Goal: Complete application form

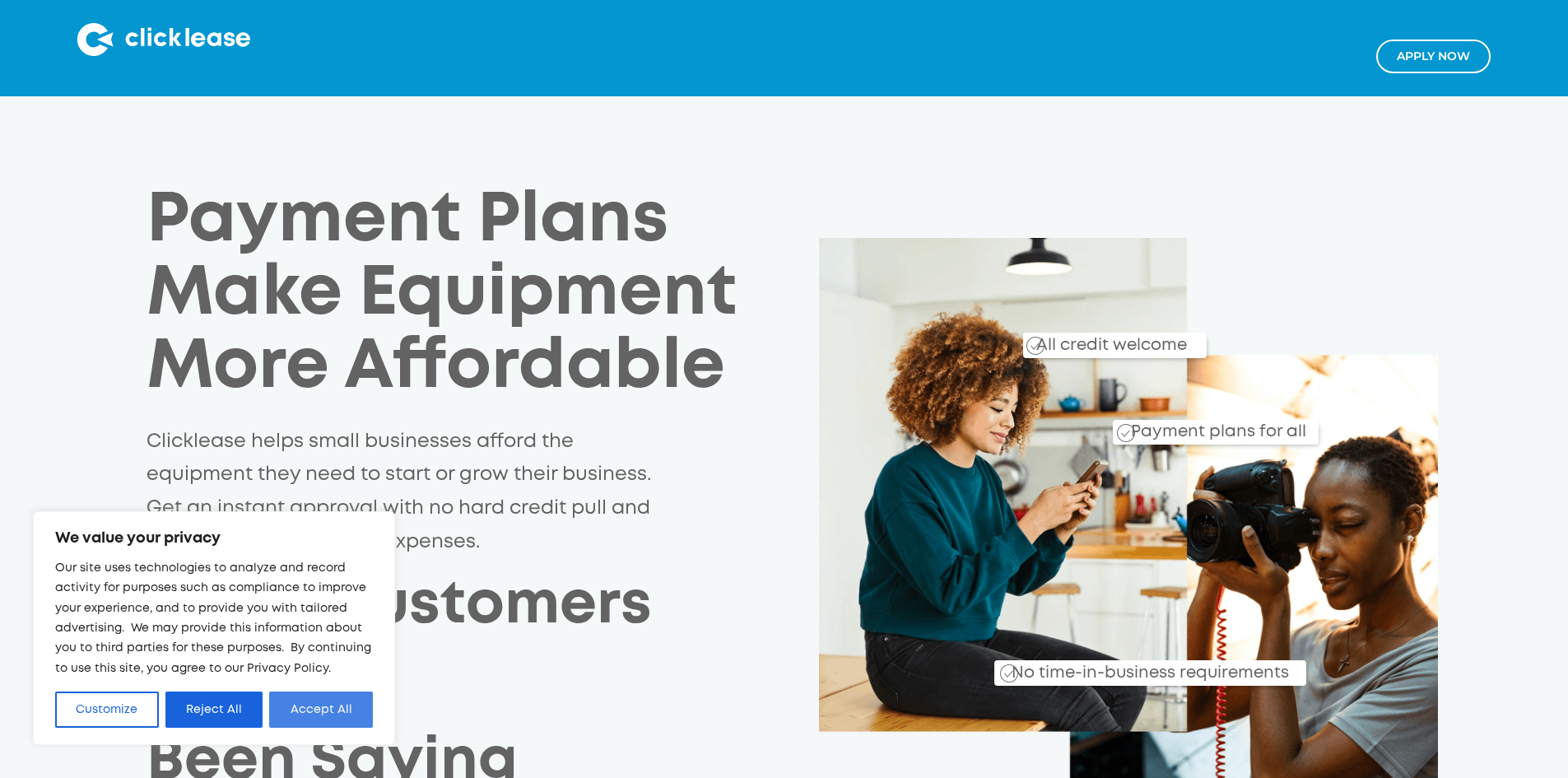
click at [317, 717] on button "Accept All" at bounding box center [320, 709] width 103 height 36
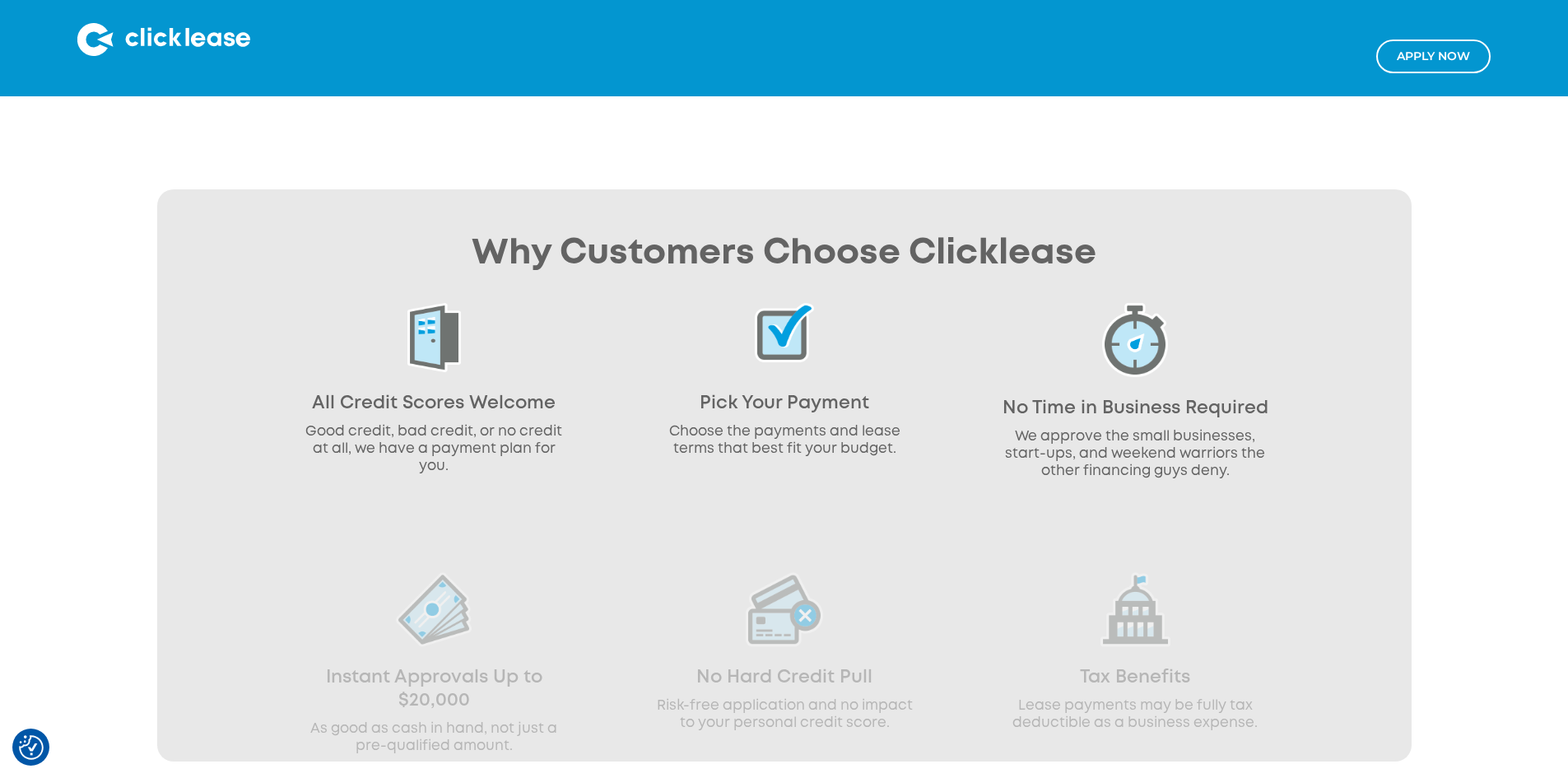
scroll to position [929, 0]
